Goal: Find specific page/section: Find specific page/section

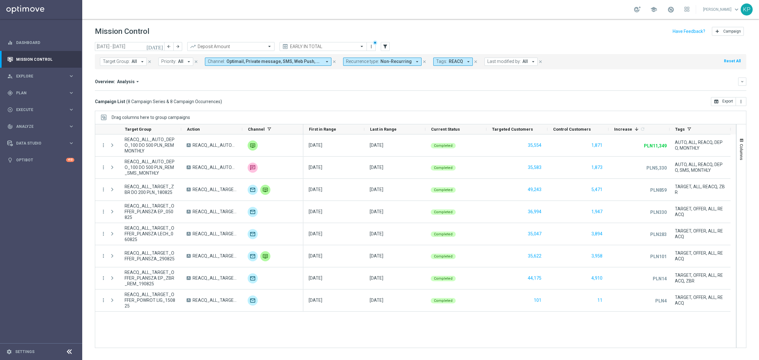
click at [437, 62] on span "Tags:" at bounding box center [441, 61] width 11 height 5
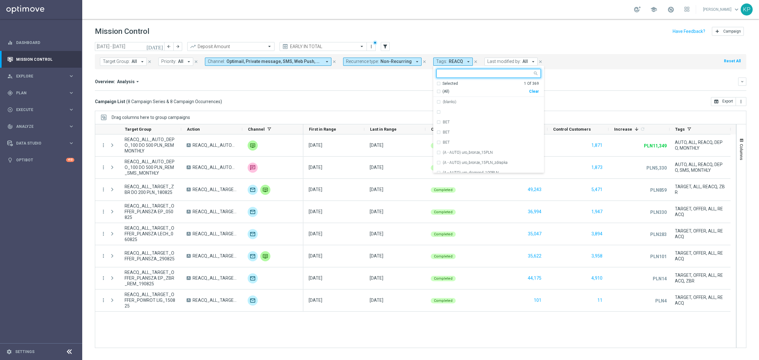
click at [436, 83] on div "Selected 1 Of 369" at bounding box center [487, 83] width 102 height 5
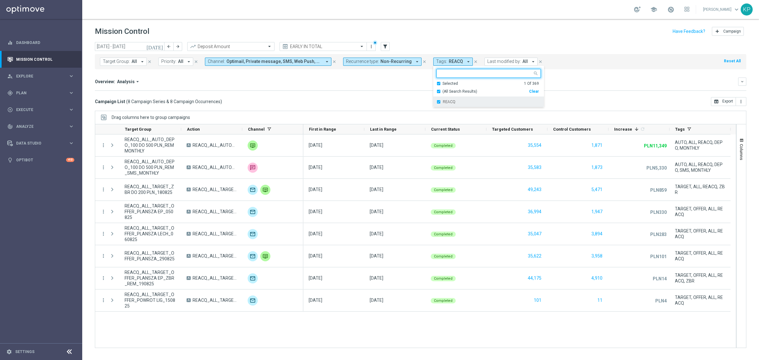
click at [437, 100] on div "REACQ" at bounding box center [488, 102] width 104 height 10
click at [436, 84] on div "Selected 0 Of 369" at bounding box center [487, 83] width 102 height 5
click at [440, 76] on input "text" at bounding box center [486, 73] width 93 height 5
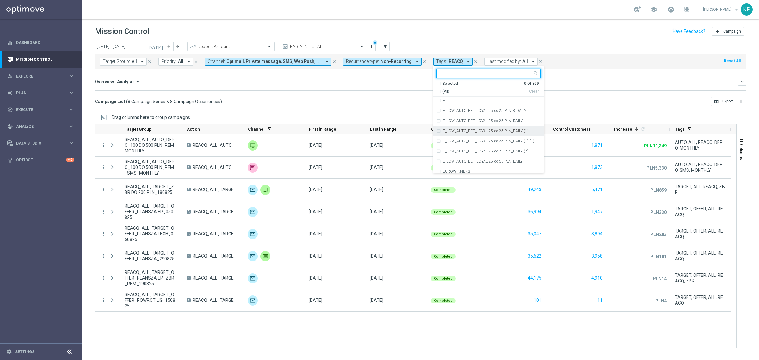
scroll to position [2015, 0]
click at [436, 139] on div "E" at bounding box center [488, 140] width 104 height 10
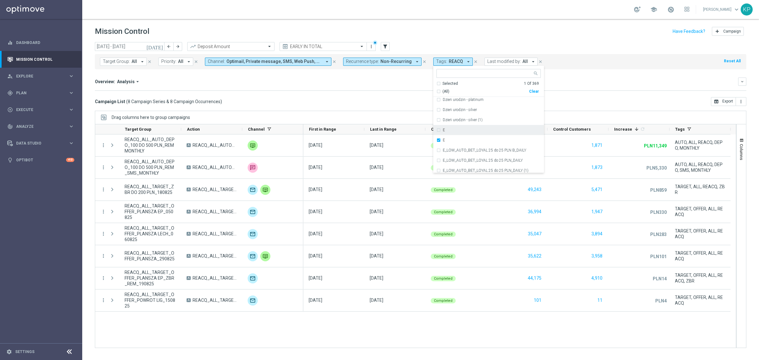
click at [436, 130] on div "E" at bounding box center [488, 130] width 104 height 10
click at [407, 102] on div "Campaign List ( 8 Campaign Series & 8 Campaign Occurrences ) open_in_browser Ex…" at bounding box center [420, 101] width 651 height 9
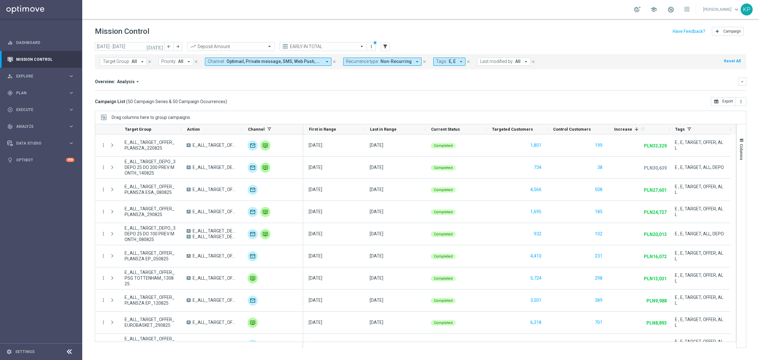
click at [161, 46] on icon "[DATE]" at bounding box center [154, 47] width 17 height 6
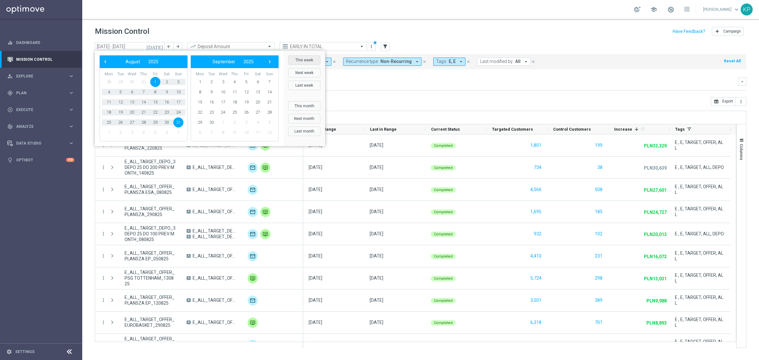
click at [303, 64] on button "This week" at bounding box center [304, 59] width 32 height 9
type input "[DATE] - [DATE]"
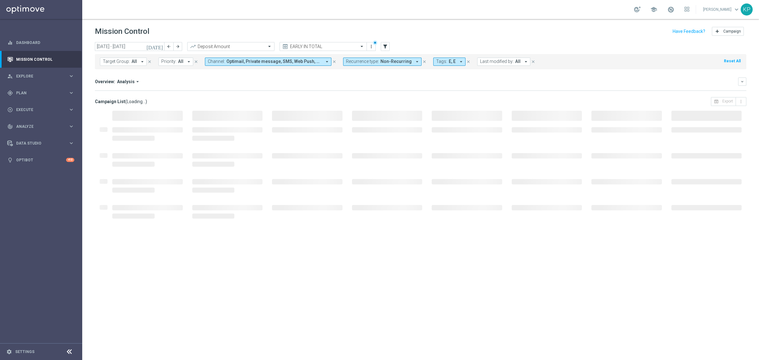
click at [361, 83] on div "Overview: Analysis arrow_drop_down" at bounding box center [416, 82] width 643 height 6
click at [377, 82] on div "Overview: Analysis arrow_drop_down" at bounding box center [416, 82] width 643 height 6
